Goal: Information Seeking & Learning: Learn about a topic

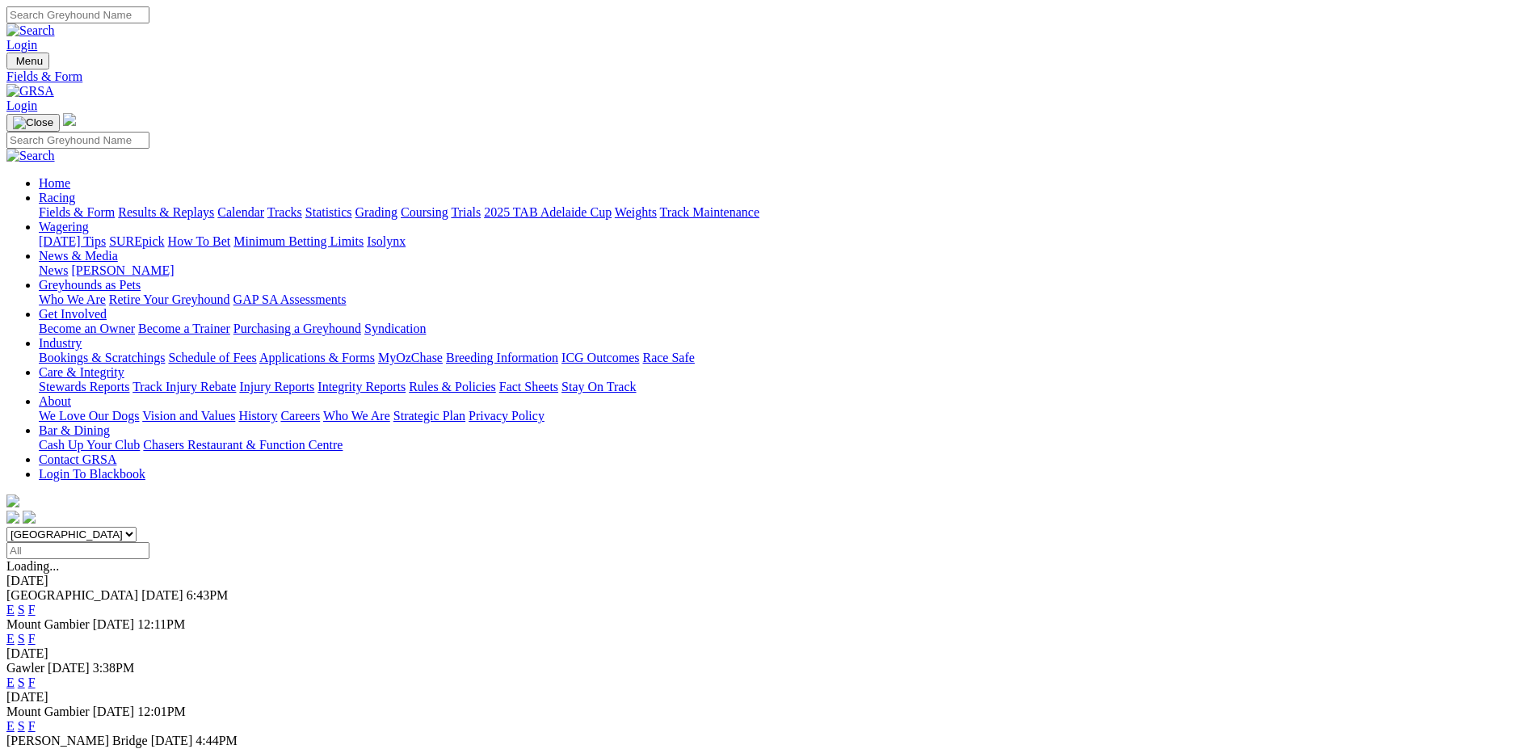
click at [36, 603] on link "F" at bounding box center [31, 610] width 7 height 14
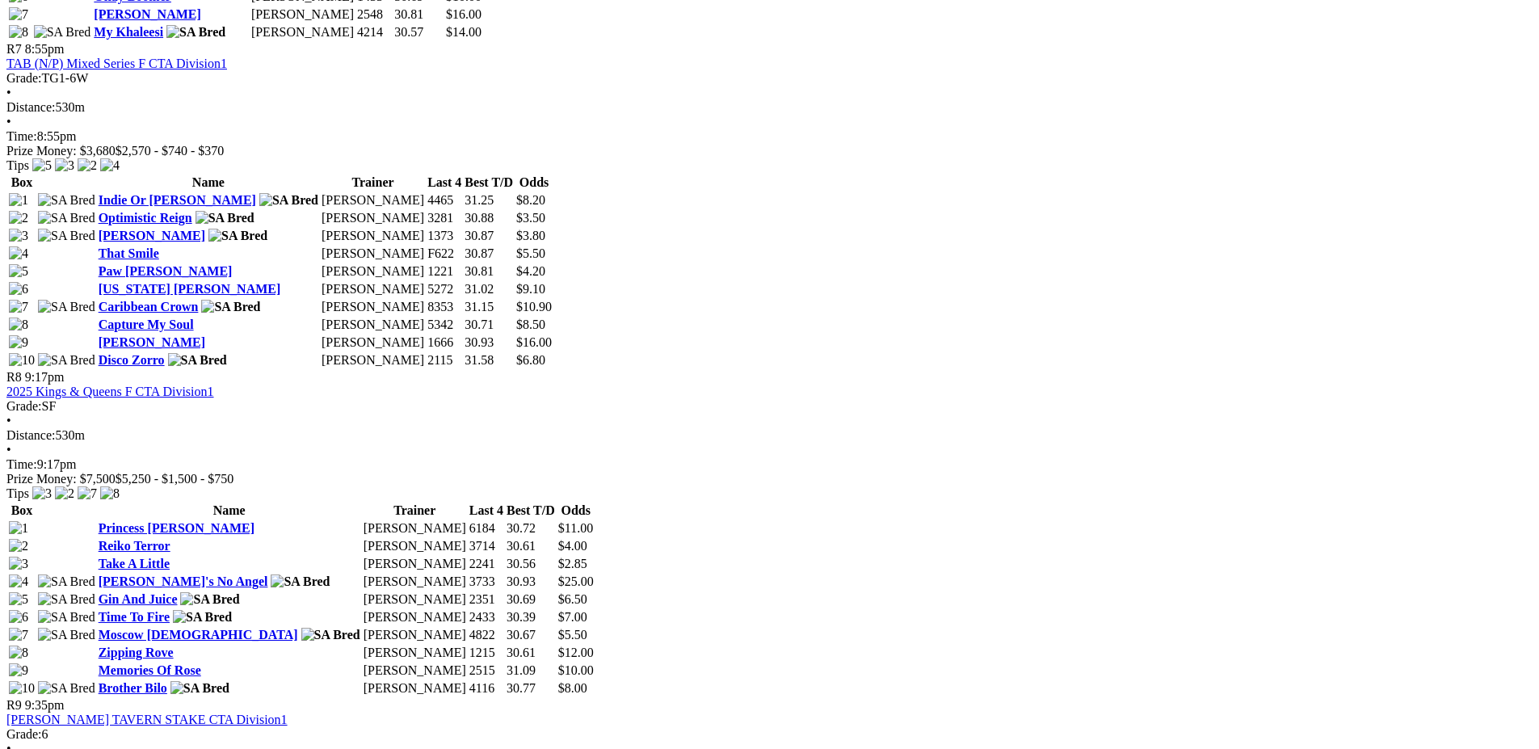
scroll to position [2585, 0]
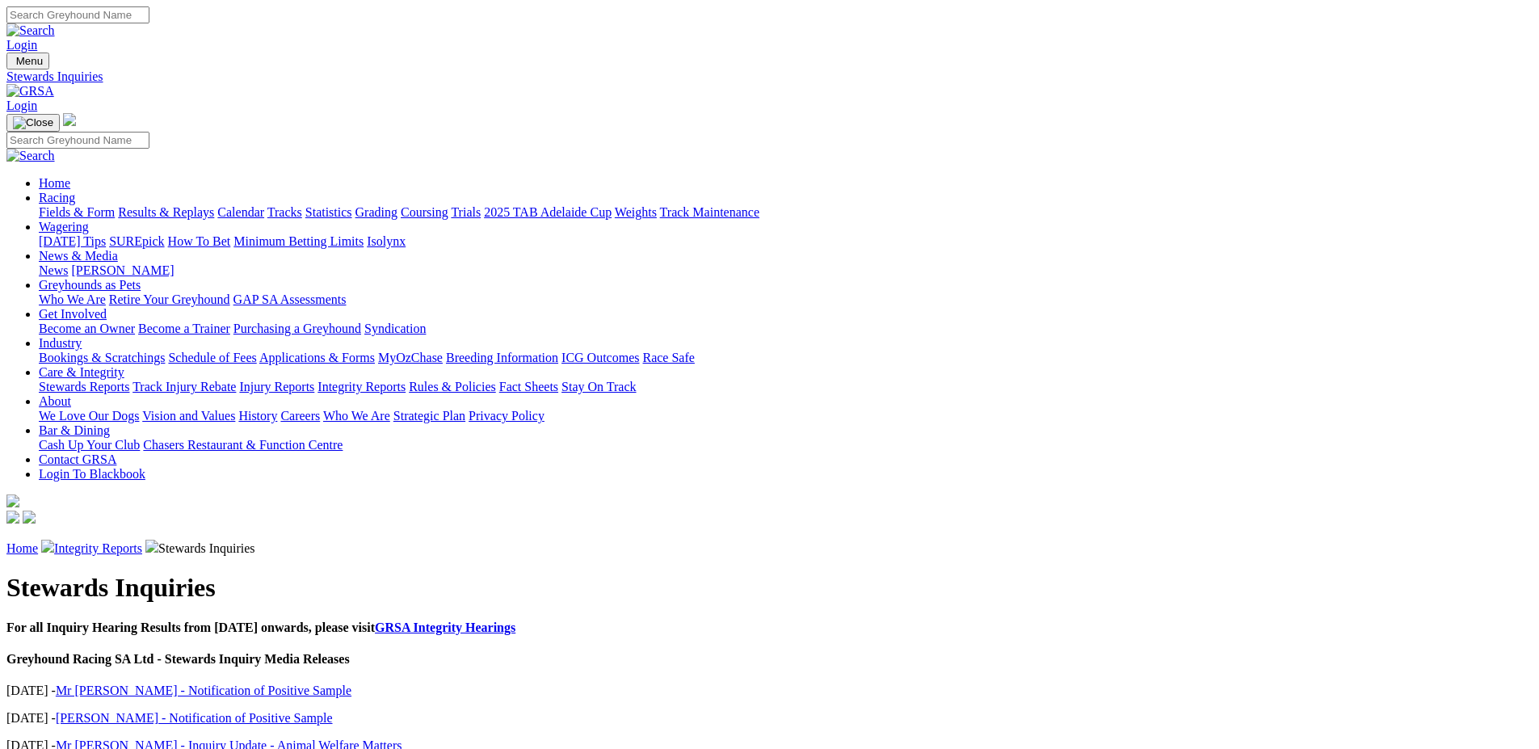
click at [351, 683] on link "Mr M Taylor - Notification of Positive Sample" at bounding box center [204, 690] width 296 height 14
click at [142, 541] on link "Integrity Reports" at bounding box center [98, 548] width 88 height 14
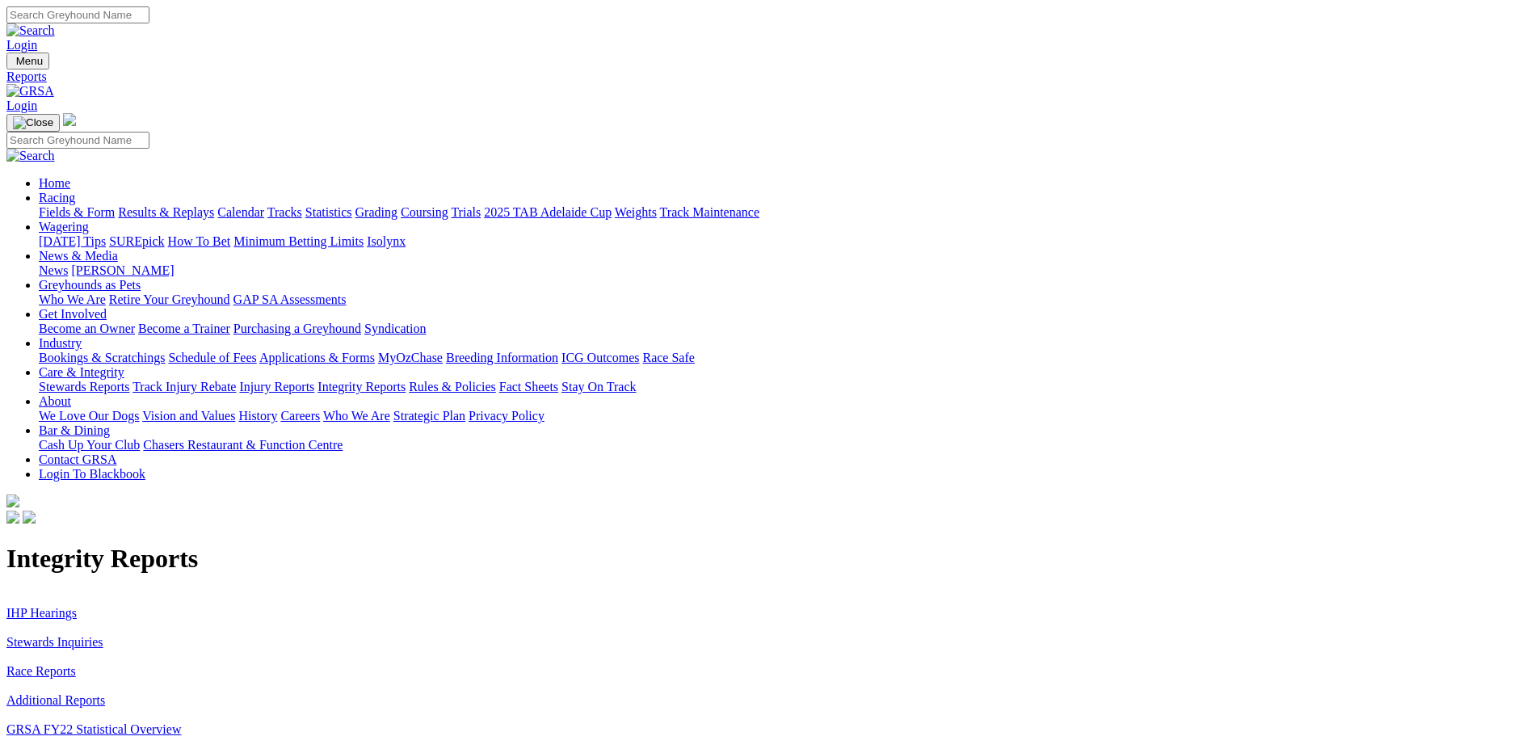
click at [77, 606] on link "IHP Hearings" at bounding box center [41, 613] width 70 height 14
click at [105, 693] on link "Additional Reports" at bounding box center [55, 700] width 99 height 14
